Goal: Information Seeking & Learning: Find specific fact

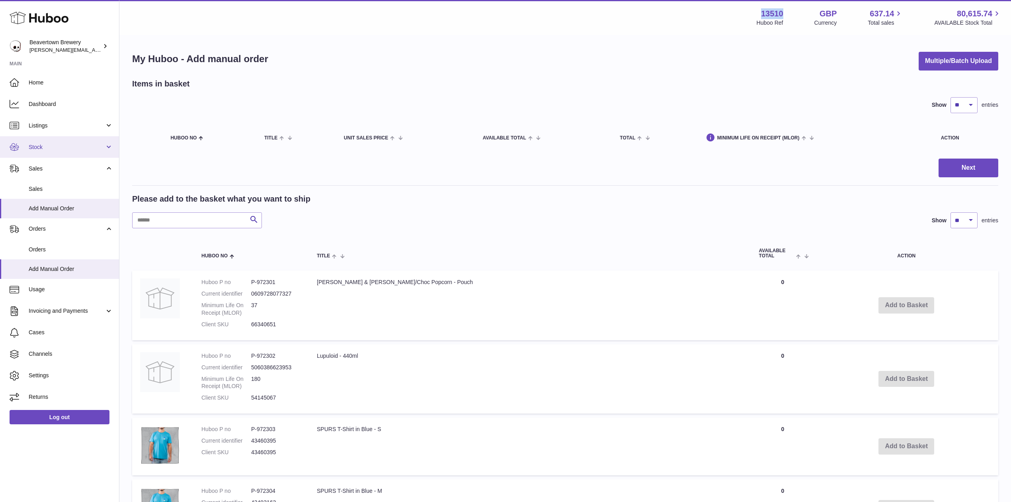
click at [53, 146] on span "Stock" at bounding box center [67, 147] width 76 height 8
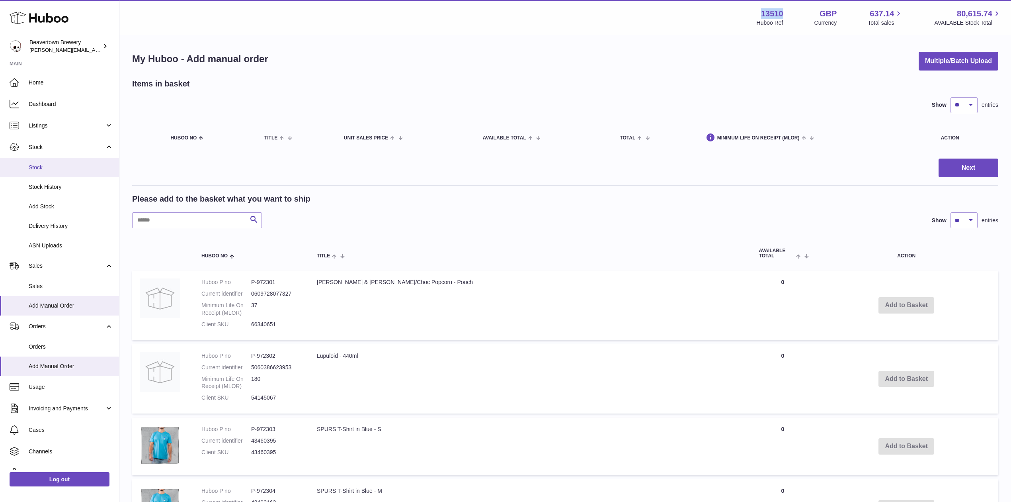
click at [57, 164] on span "Stock" at bounding box center [71, 168] width 84 height 8
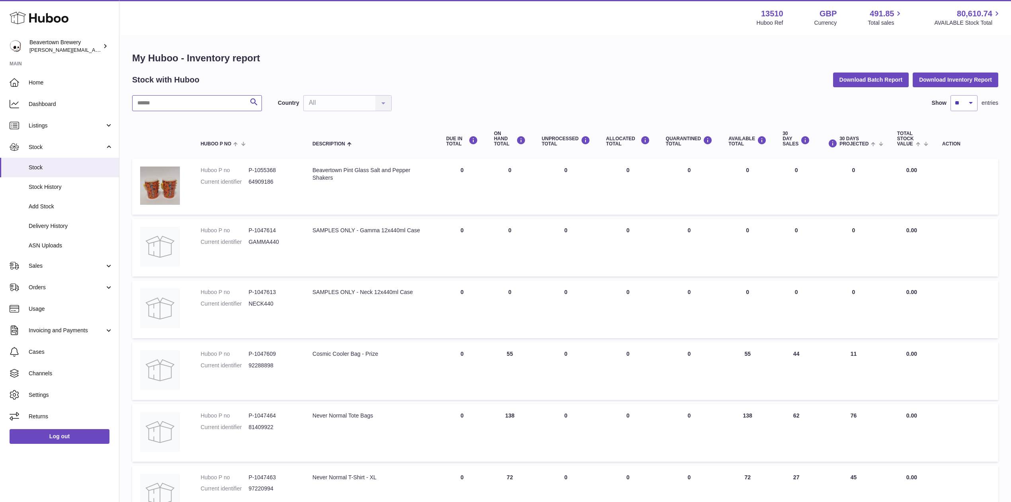
click at [139, 104] on input "text" at bounding box center [197, 103] width 130 height 16
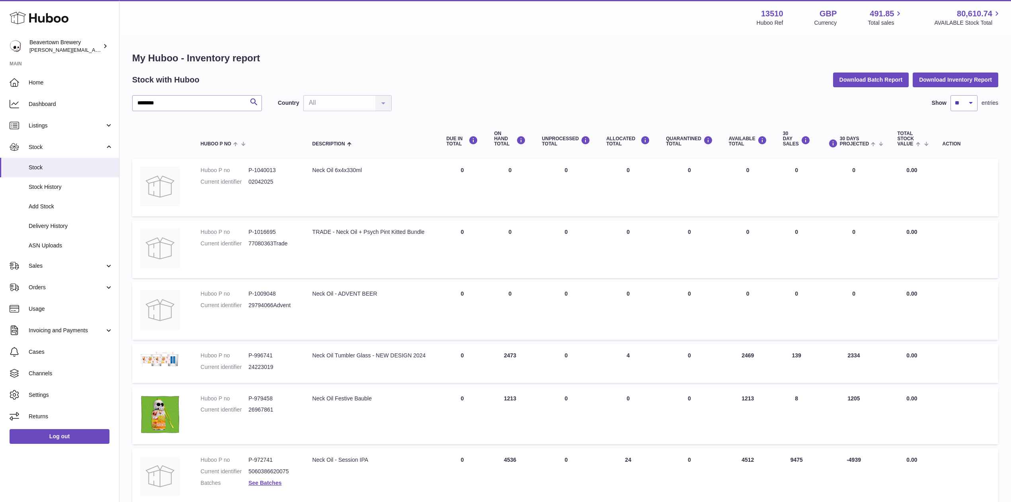
click at [280, 462] on dd "P-972741" at bounding box center [272, 460] width 48 height 8
drag, startPoint x: 376, startPoint y: 462, endPoint x: 315, endPoint y: 462, distance: 60.9
click at [315, 462] on div "Neck Oil - Session IPA" at bounding box center [372, 460] width 118 height 8
copy div "Neck Oil - Session IPA"
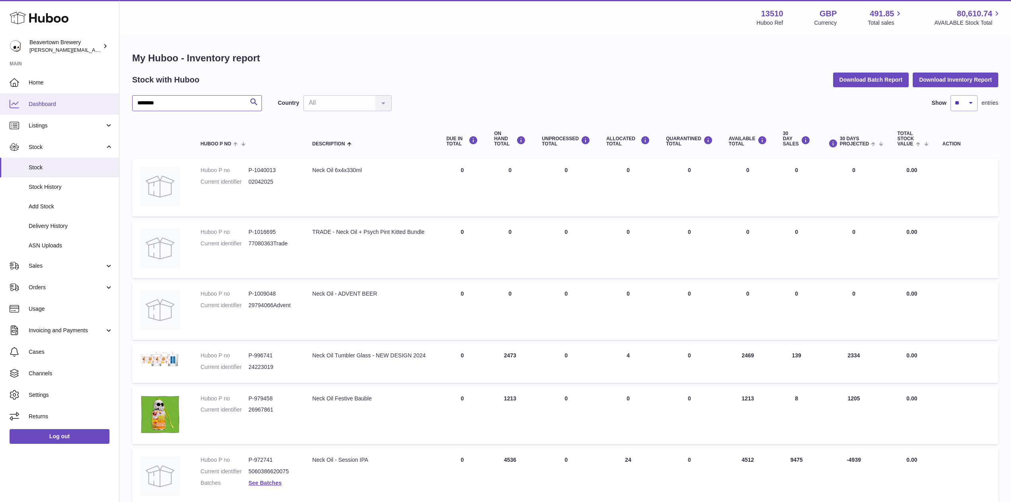
drag, startPoint x: 161, startPoint y: 104, endPoint x: 87, endPoint y: 96, distance: 74.9
click at [87, 96] on div "Huboo Beavertown Brewery [PERSON_NAME][EMAIL_ADDRESS][PERSON_NAME][DOMAIN_NAME]…" at bounding box center [505, 420] width 1011 height 840
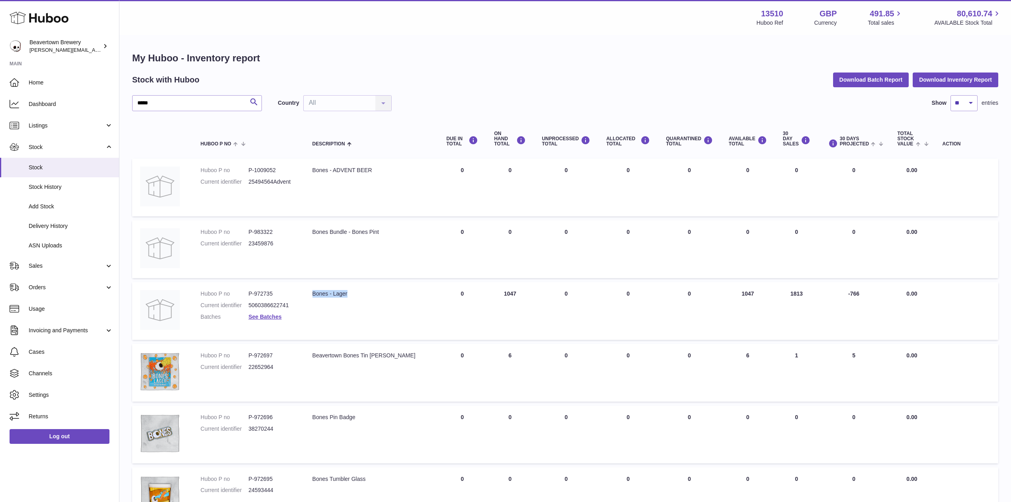
drag, startPoint x: 335, startPoint y: 291, endPoint x: 313, endPoint y: 292, distance: 22.3
click at [313, 292] on td "Description Bones - Lager" at bounding box center [372, 311] width 134 height 58
copy div "Bones - Lager"
click at [268, 290] on dd "P-972735" at bounding box center [272, 294] width 48 height 8
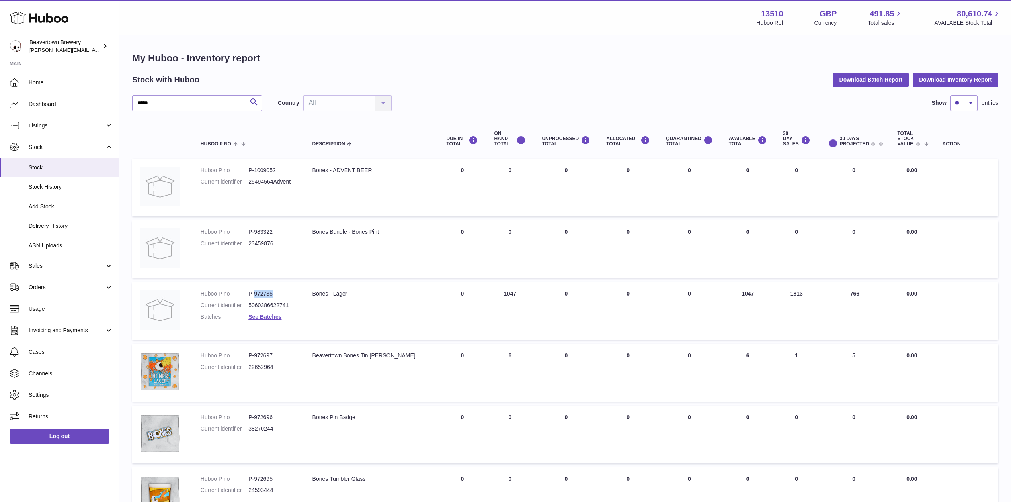
copy dd "972735"
click at [262, 290] on dd "P-972735" at bounding box center [272, 294] width 48 height 8
click at [264, 290] on dd "P-972735" at bounding box center [272, 294] width 48 height 8
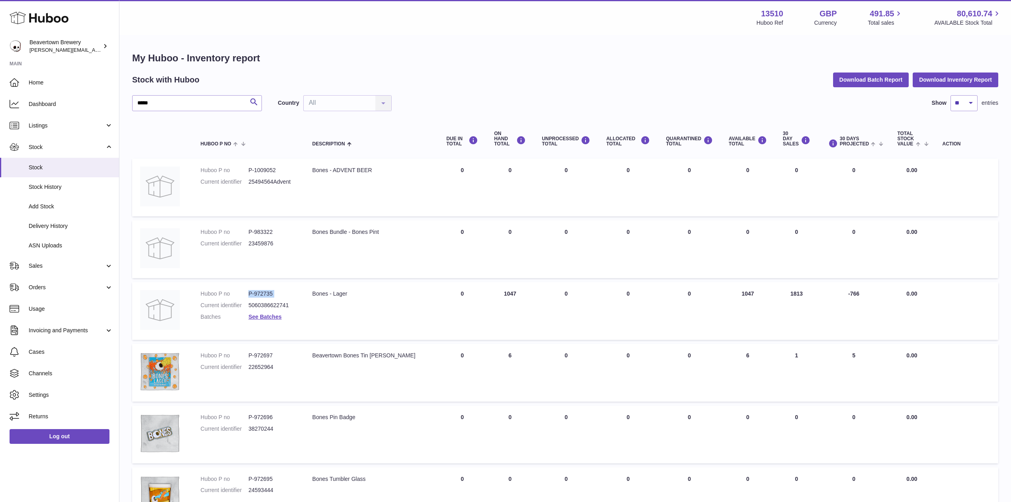
click at [264, 290] on dd "P-972735" at bounding box center [272, 294] width 48 height 8
click at [268, 291] on dd "P-972735" at bounding box center [272, 294] width 48 height 8
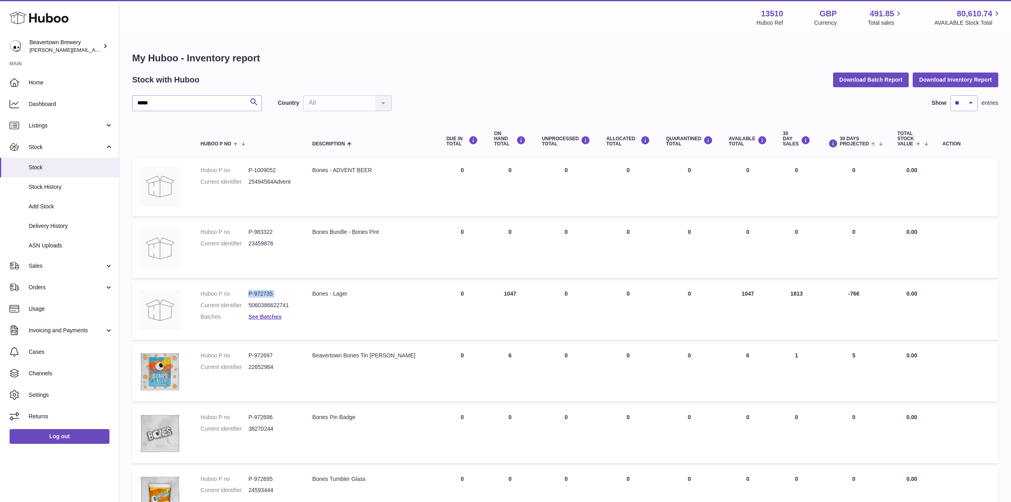
click at [268, 291] on dd "P-972735" at bounding box center [272, 294] width 48 height 8
click at [275, 291] on dd "P-972735" at bounding box center [272, 294] width 48 height 8
drag, startPoint x: 271, startPoint y: 292, endPoint x: 258, endPoint y: 292, distance: 12.3
click at [258, 292] on dd "P-972735" at bounding box center [272, 294] width 48 height 8
copy dd "972735"
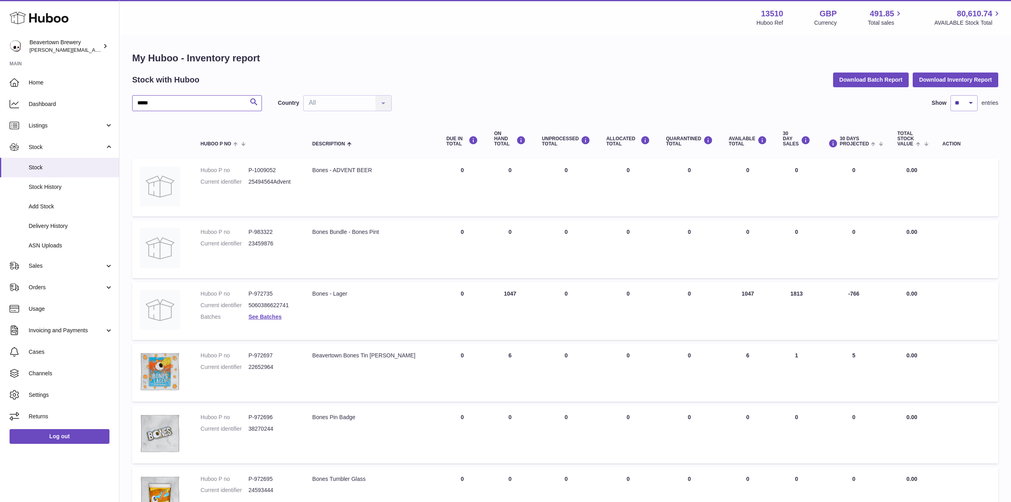
click at [195, 101] on input "*****" at bounding box center [197, 103] width 130 height 16
drag, startPoint x: 106, startPoint y: 102, endPoint x: 29, endPoint y: 100, distance: 76.1
click at [34, 100] on div "Huboo Beavertown Brewery [PERSON_NAME][EMAIL_ADDRESS][PERSON_NAME][DOMAIN_NAME]…" at bounding box center [505, 357] width 1011 height 715
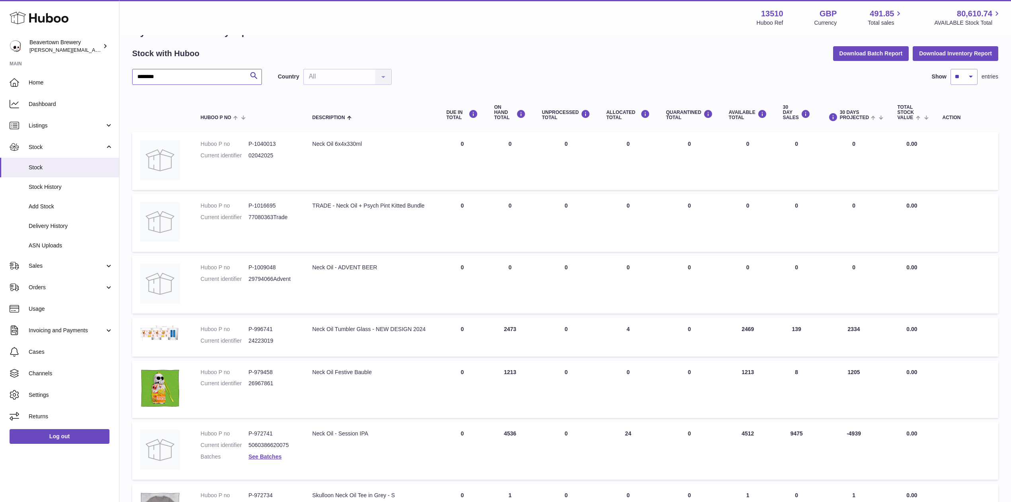
scroll to position [53, 0]
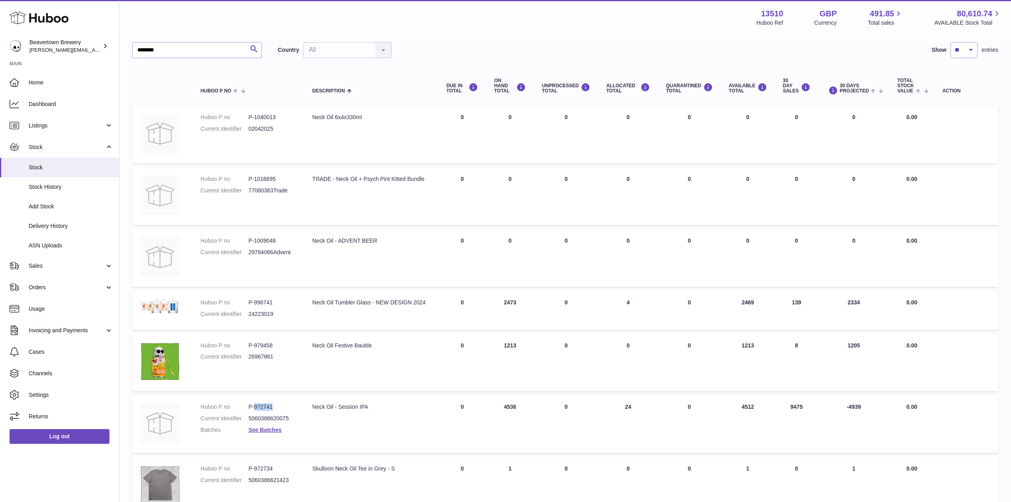
drag, startPoint x: 275, startPoint y: 403, endPoint x: 256, endPoint y: 406, distance: 19.4
click at [257, 407] on dd "P-972741" at bounding box center [272, 407] width 48 height 8
copy dd "972741"
drag, startPoint x: 209, startPoint y: 51, endPoint x: 34, endPoint y: 45, distance: 175.3
click at [37, 45] on div "Huboo Beavertown Brewery [PERSON_NAME][EMAIL_ADDRESS][PERSON_NAME][DOMAIN_NAME]…" at bounding box center [505, 367] width 1011 height 840
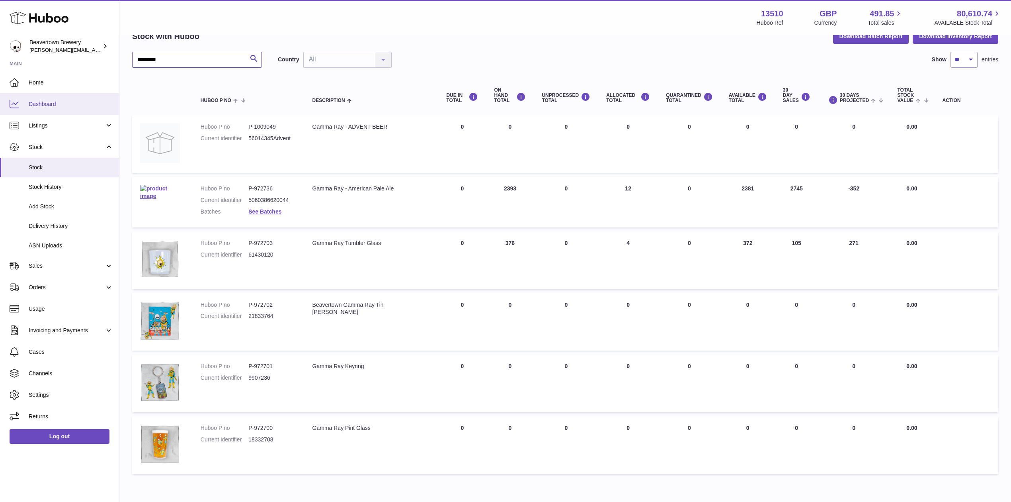
scroll to position [53, 0]
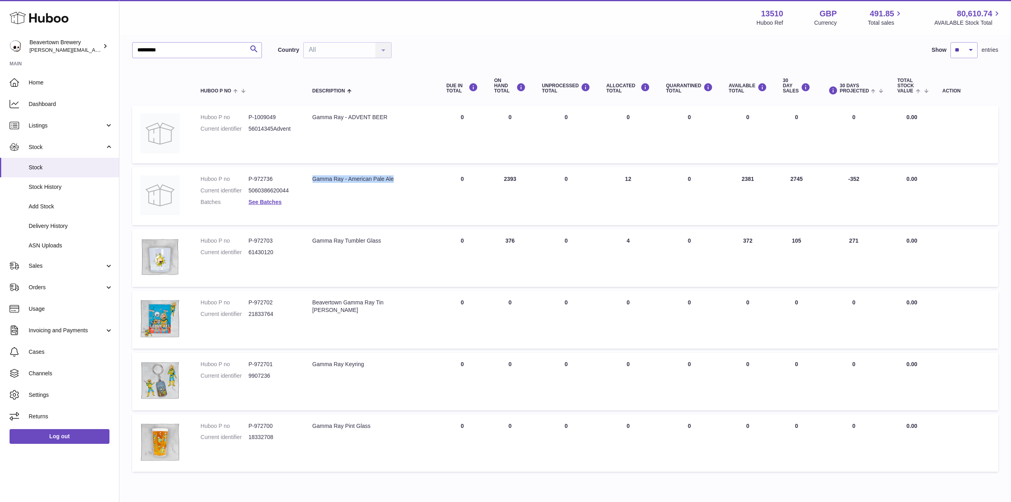
drag, startPoint x: 411, startPoint y: 176, endPoint x: 316, endPoint y: 174, distance: 95.2
click at [316, 175] on div "Gamma Ray - American Pale Ale" at bounding box center [372, 179] width 118 height 8
copy div "Gamma Ray - American Pale Ale"
click at [270, 176] on dd "P-972736" at bounding box center [272, 179] width 48 height 8
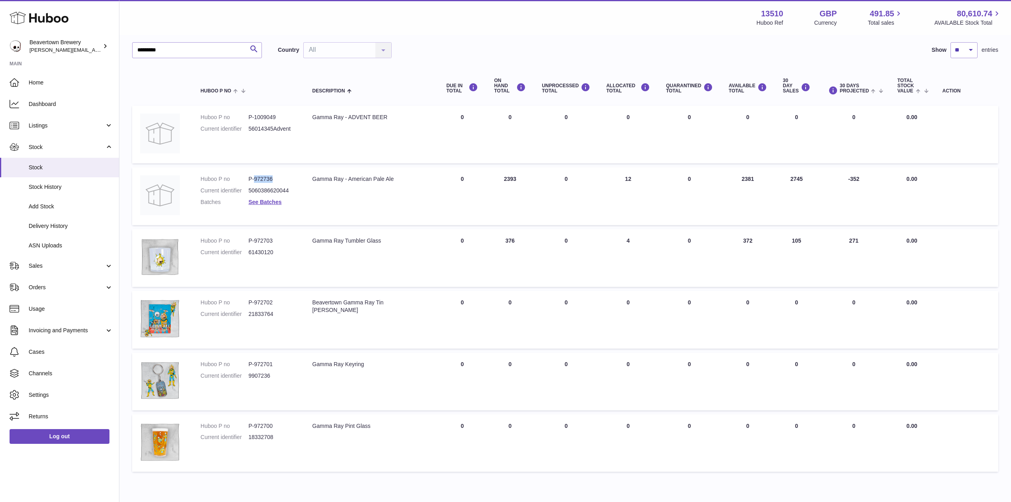
copy dd "972736"
drag, startPoint x: 184, startPoint y: 49, endPoint x: 82, endPoint y: 44, distance: 101.6
click at [85, 44] on div "Huboo Beavertown Brewery [PERSON_NAME][EMAIL_ADDRESS][PERSON_NAME][DOMAIN_NAME]…" at bounding box center [505, 242] width 1011 height 591
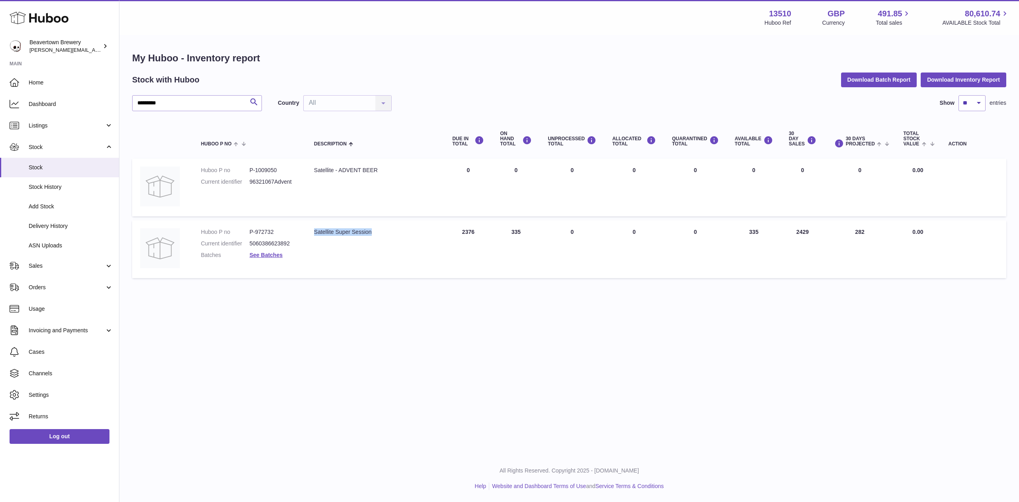
drag, startPoint x: 386, startPoint y: 230, endPoint x: 317, endPoint y: 233, distance: 68.6
click at [317, 233] on div "Satellite Super Session" at bounding box center [375, 232] width 123 height 8
copy div "Satellite Super Session"
drag, startPoint x: 276, startPoint y: 233, endPoint x: 257, endPoint y: 233, distance: 19.1
click at [257, 233] on dd "P-972732" at bounding box center [274, 232] width 49 height 8
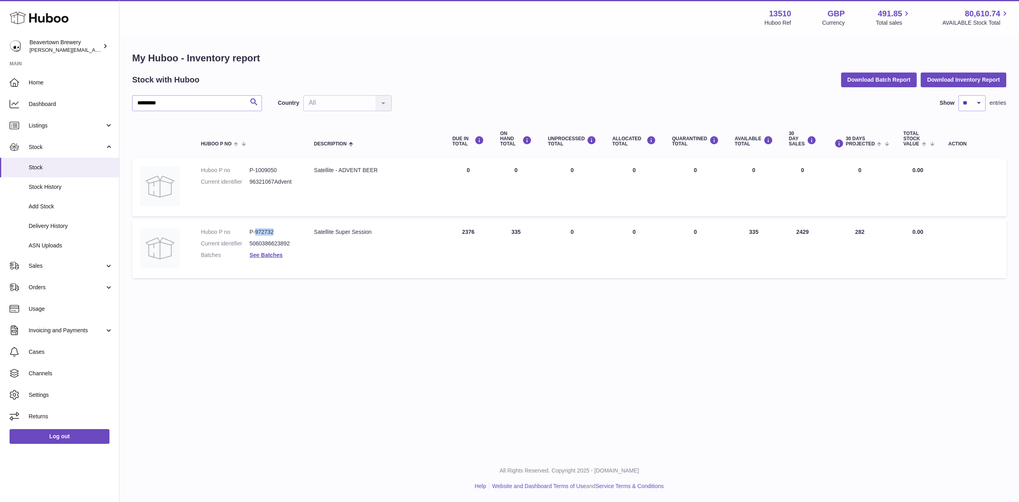
copy dd "972732"
drag, startPoint x: 183, startPoint y: 101, endPoint x: 77, endPoint y: 101, distance: 105.9
click at [74, 102] on div "Huboo Beavertown Brewery [PERSON_NAME][EMAIL_ADDRESS][PERSON_NAME][DOMAIN_NAME]…" at bounding box center [509, 251] width 1019 height 502
type input "*"
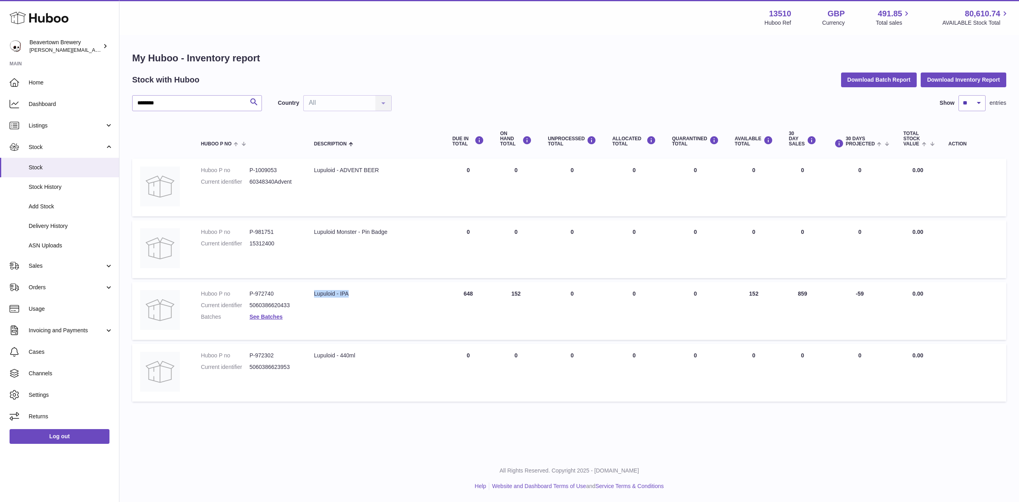
drag, startPoint x: 358, startPoint y: 291, endPoint x: 308, endPoint y: 292, distance: 50.2
click at [308, 292] on td "Description Lupuloid - IPA" at bounding box center [375, 311] width 139 height 58
drag, startPoint x: 270, startPoint y: 291, endPoint x: 258, endPoint y: 293, distance: 11.3
click at [258, 293] on dd "P-972740" at bounding box center [274, 294] width 49 height 8
drag, startPoint x: 179, startPoint y: 101, endPoint x: 72, endPoint y: 101, distance: 106.3
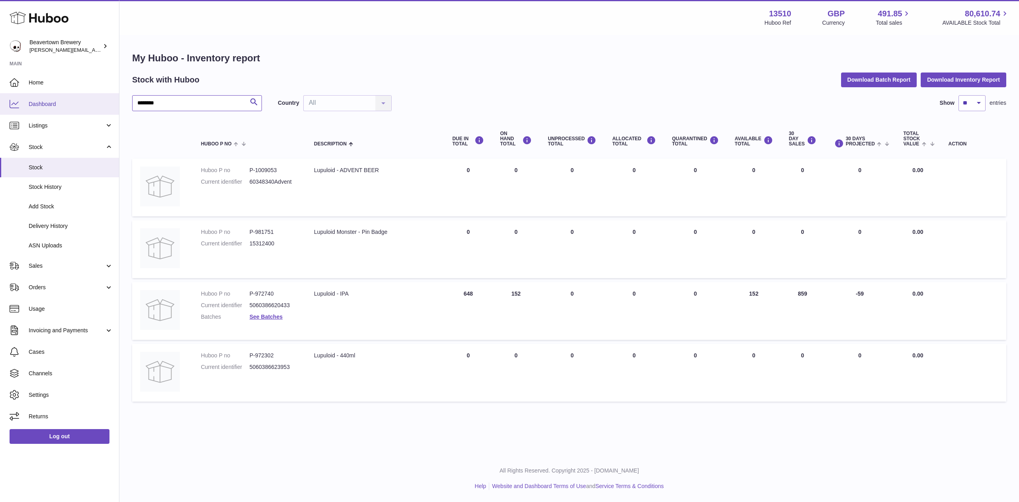
click at [72, 99] on div "Huboo Beavertown Brewery [PERSON_NAME][EMAIL_ADDRESS][PERSON_NAME][DOMAIN_NAME]…" at bounding box center [509, 251] width 1019 height 502
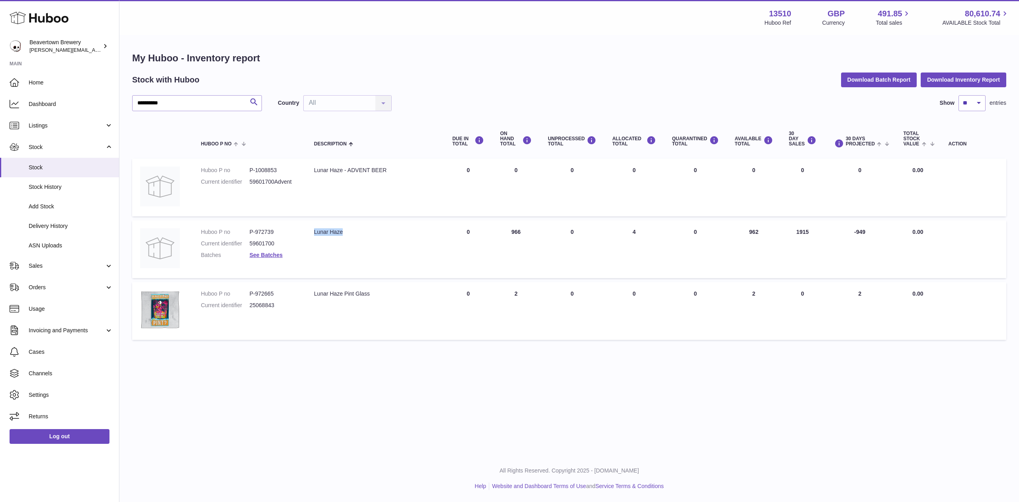
drag, startPoint x: 349, startPoint y: 229, endPoint x: 316, endPoint y: 234, distance: 33.8
click at [316, 234] on td "Description Lunar Haze" at bounding box center [375, 249] width 139 height 58
drag, startPoint x: 278, startPoint y: 228, endPoint x: 258, endPoint y: 231, distance: 20.2
click at [258, 231] on dd "P-972739" at bounding box center [274, 232] width 49 height 8
drag, startPoint x: 193, startPoint y: 100, endPoint x: 13, endPoint y: 104, distance: 180.0
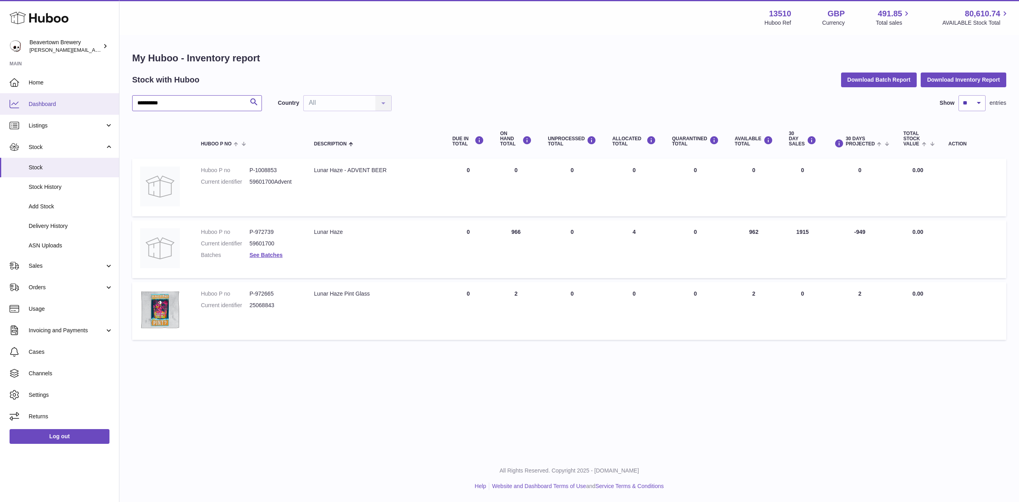
click at [16, 102] on div "**********" at bounding box center [509, 251] width 1019 height 502
type input "**********"
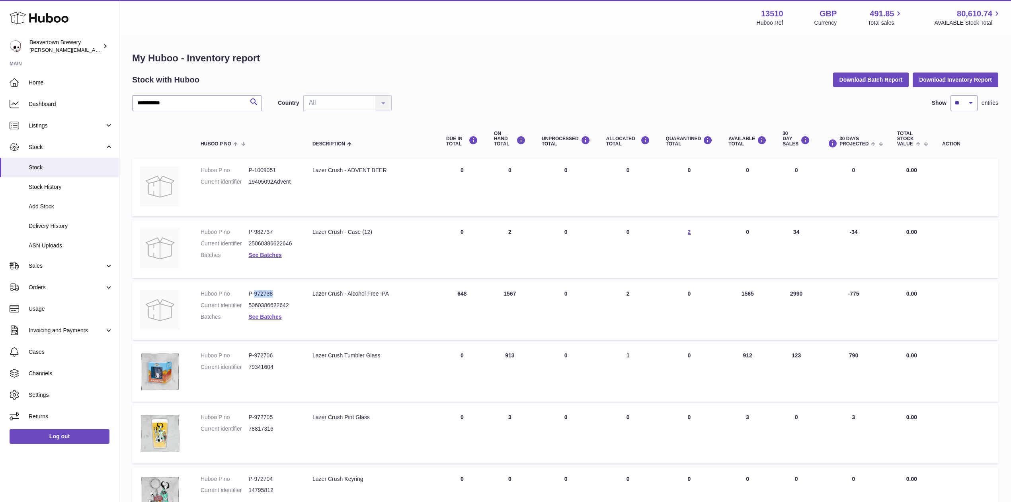
drag, startPoint x: 282, startPoint y: 291, endPoint x: 257, endPoint y: 292, distance: 24.7
click at [257, 292] on dd "P-972738" at bounding box center [272, 294] width 48 height 8
drag, startPoint x: 395, startPoint y: 298, endPoint x: 313, endPoint y: 297, distance: 82.0
click at [313, 297] on td "Description Lazer Crush - Alcohol Free IPA" at bounding box center [372, 311] width 134 height 58
